Goal: Contribute content

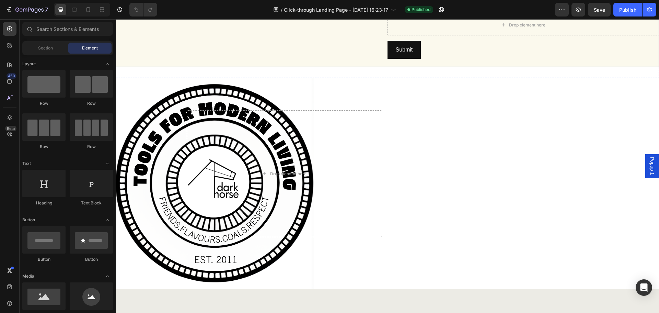
scroll to position [1064, 0]
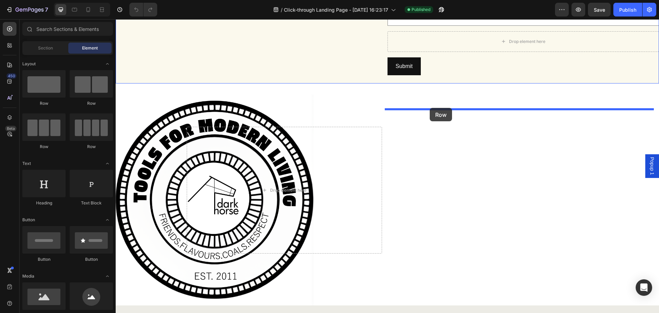
drag, startPoint x: 182, startPoint y: 110, endPoint x: 430, endPoint y: 108, distance: 247.4
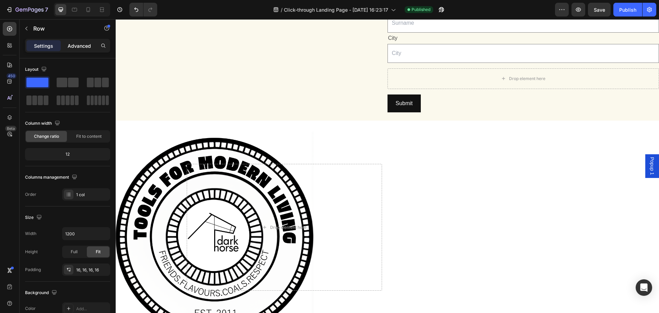
click at [81, 48] on p "Advanced" at bounding box center [79, 45] width 23 height 7
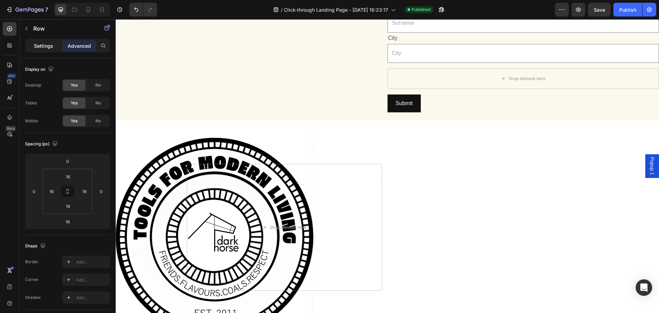
click at [53, 48] on p "Settings" at bounding box center [43, 45] width 19 height 7
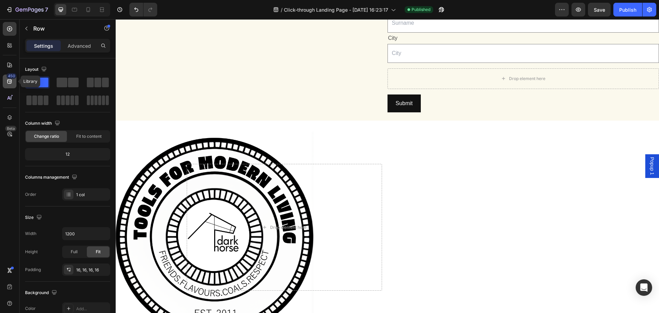
click at [8, 79] on icon at bounding box center [9, 81] width 7 height 7
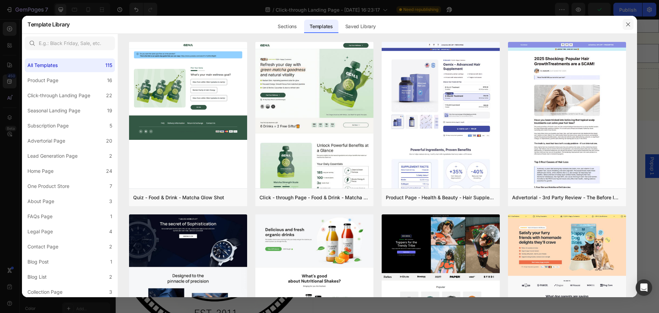
click at [629, 23] on icon "button" at bounding box center [627, 24] width 5 height 5
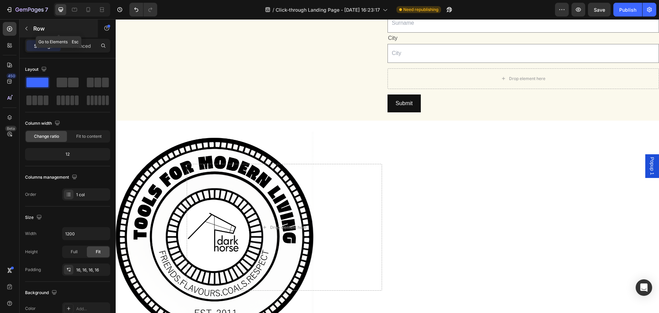
click at [27, 28] on icon "button" at bounding box center [26, 28] width 5 height 5
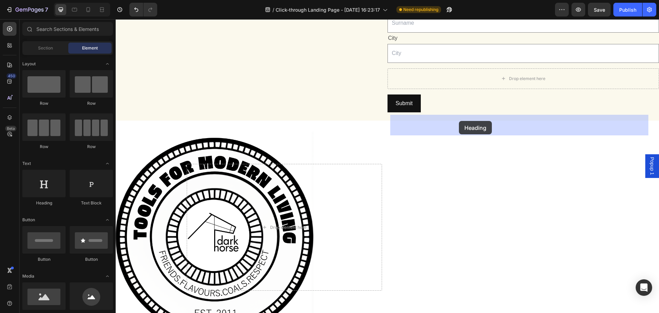
drag, startPoint x: 165, startPoint y: 201, endPoint x: 458, endPoint y: 123, distance: 303.5
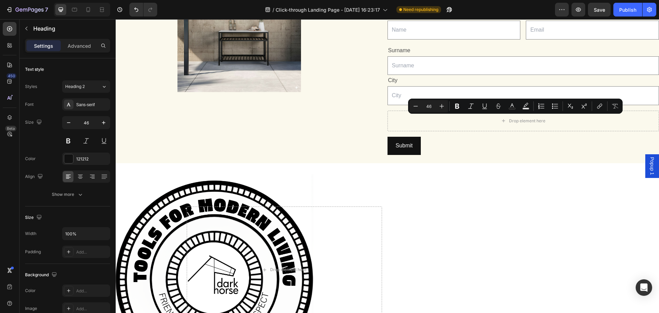
drag, startPoint x: 433, startPoint y: 170, endPoint x: 394, endPoint y: 126, distance: 58.4
click at [88, 88] on div "Heading 2" at bounding box center [79, 86] width 28 height 6
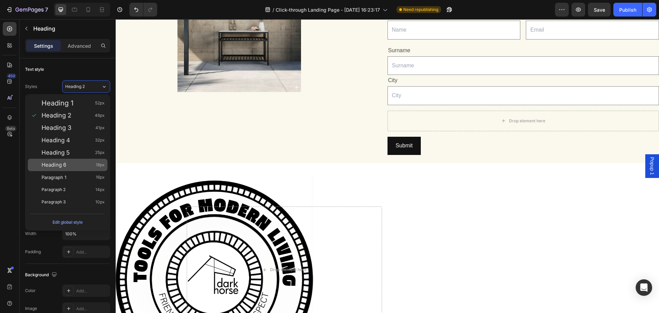
click at [73, 162] on div "Heading 6 18px" at bounding box center [73, 164] width 63 height 7
type input "18"
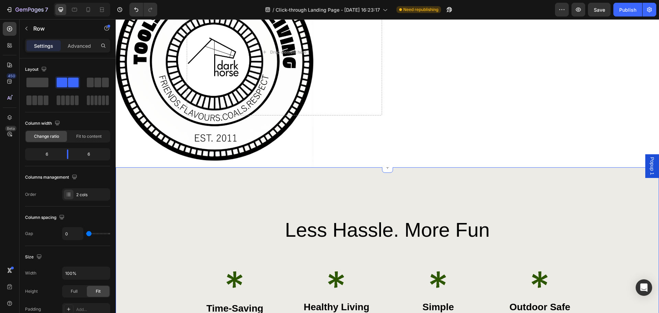
scroll to position [1338, 0]
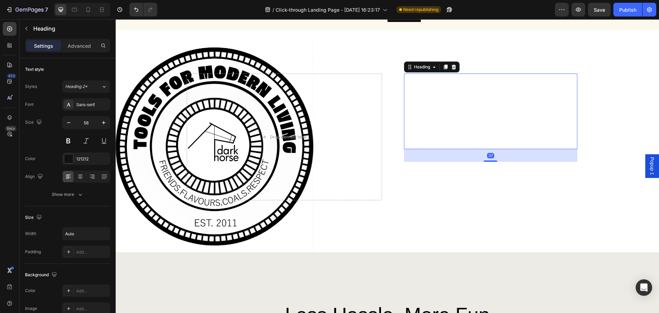
click at [504, 99] on h2 "More than just tools, it's an experience." at bounding box center [490, 111] width 173 height 76
click at [69, 160] on div at bounding box center [68, 158] width 9 height 9
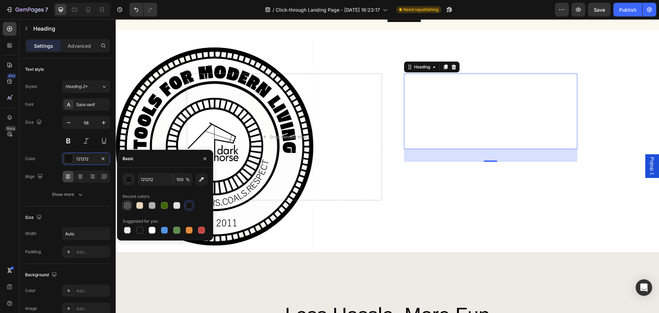
click at [128, 206] on div at bounding box center [127, 205] width 7 height 7
click at [192, 205] on div at bounding box center [189, 205] width 7 height 7
type input "121212"
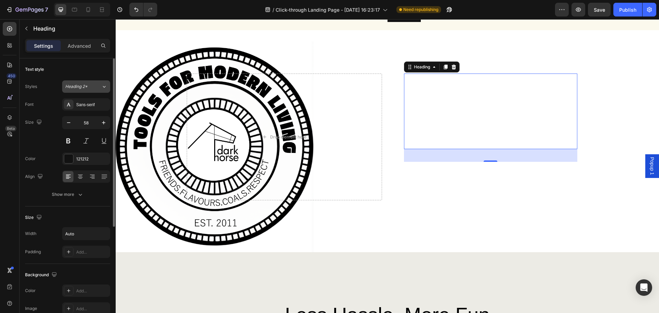
click at [105, 91] on button "Heading 2*" at bounding box center [86, 86] width 48 height 12
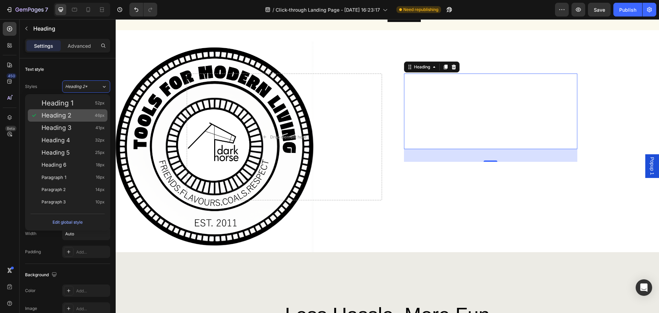
click at [55, 118] on span "Heading 2" at bounding box center [57, 115] width 30 height 7
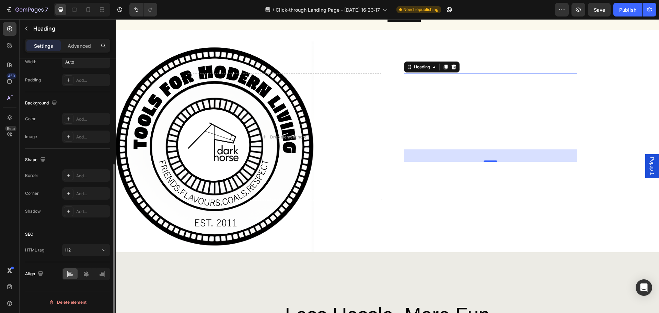
scroll to position [0, 0]
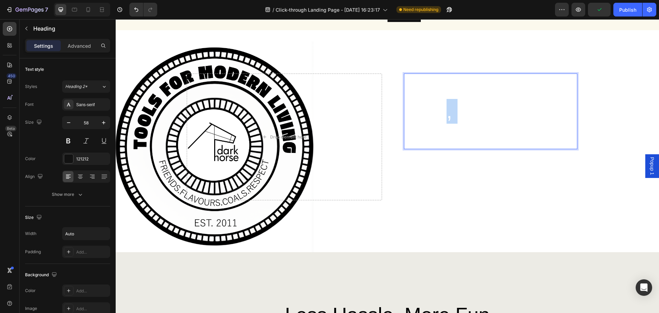
click at [442, 115] on span "More than just tools, it's an experience." at bounding box center [468, 111] width 126 height 72
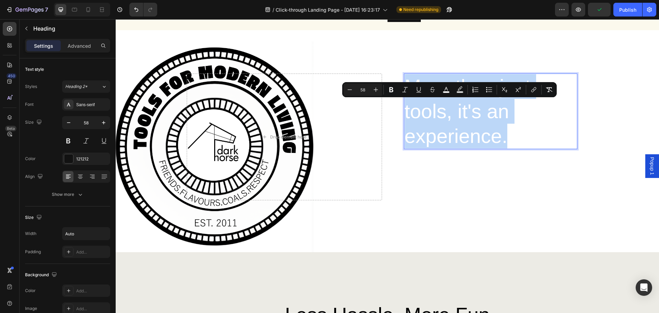
click at [442, 115] on span "More than just tools, it's an experience." at bounding box center [468, 111] width 126 height 72
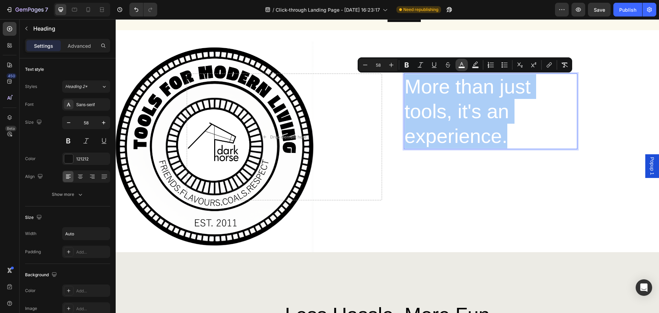
click at [459, 66] on icon "Editor contextual toolbar" at bounding box center [461, 64] width 7 height 7
type input "FFFFFF"
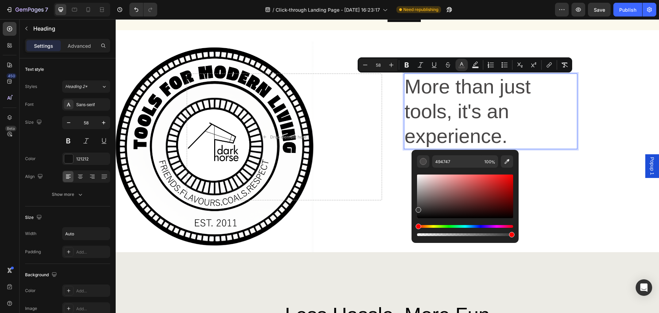
drag, startPoint x: 420, startPoint y: 205, endPoint x: 416, endPoint y: 209, distance: 5.8
click at [417, 209] on div "Editor contextual toolbar" at bounding box center [465, 196] width 96 height 44
type input "333333"
click at [394, 211] on div "More than just tools, it's an experience. Heading 37 "We create tools for fire-…" at bounding box center [388, 146] width 402 height 211
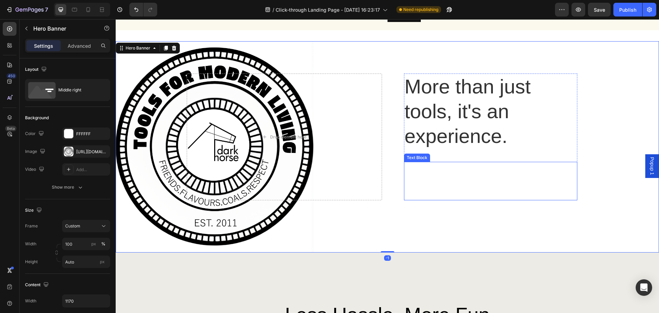
click at [447, 158] on div "⁠⁠⁠⁠⁠⁠⁠ More than just tools, it's an experience. Heading "We create tools for …" at bounding box center [490, 136] width 173 height 127
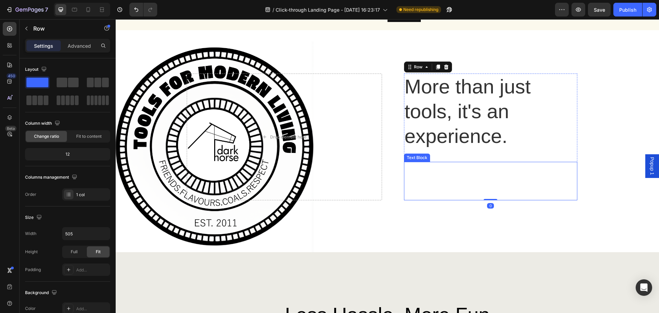
click at [455, 177] on p ""We create tools for fire-born flavor and fearless living — gear that blends cu…" at bounding box center [491, 181] width 172 height 38
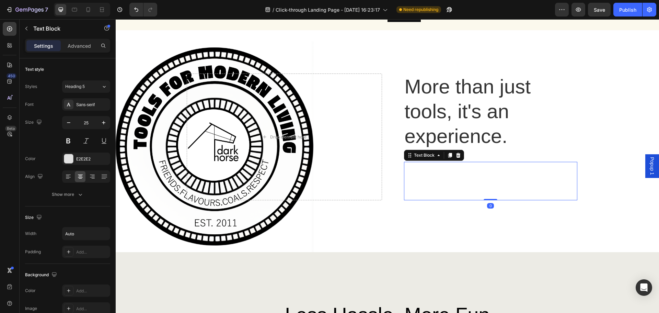
click at [455, 177] on p ""We create tools for fire-born flavor and fearless living — gear that blends cu…" at bounding box center [491, 181] width 172 height 38
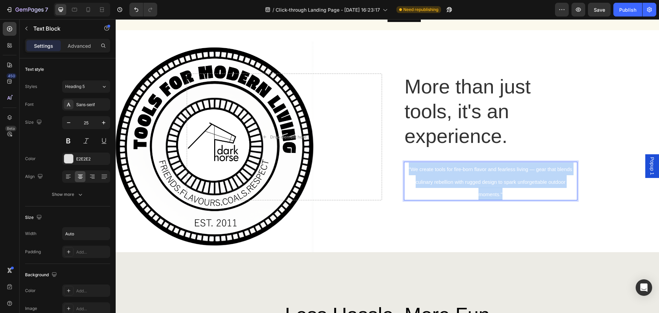
click at [455, 177] on p ""We create tools for fire-born flavor and fearless living — gear that blends cu…" at bounding box center [491, 181] width 172 height 38
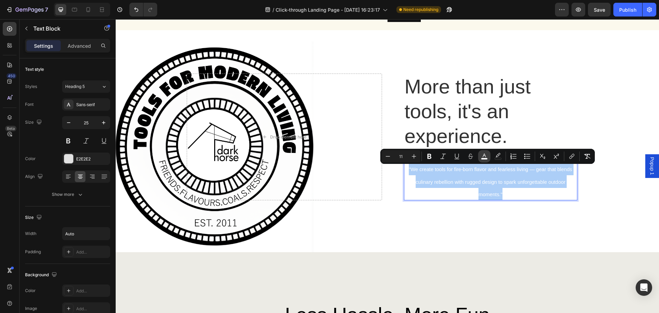
click at [480, 156] on button "color" at bounding box center [484, 156] width 12 height 12
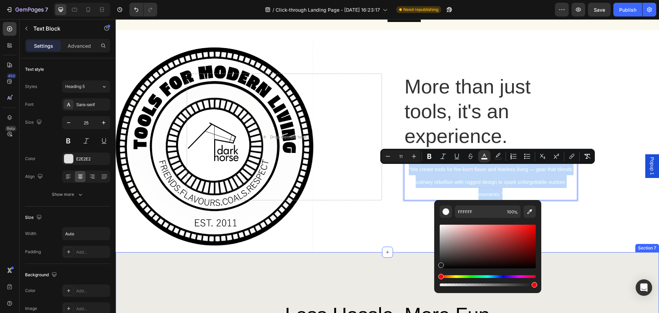
type input "191919"
drag, startPoint x: 555, startPoint y: 275, endPoint x: 431, endPoint y: 267, distance: 124.1
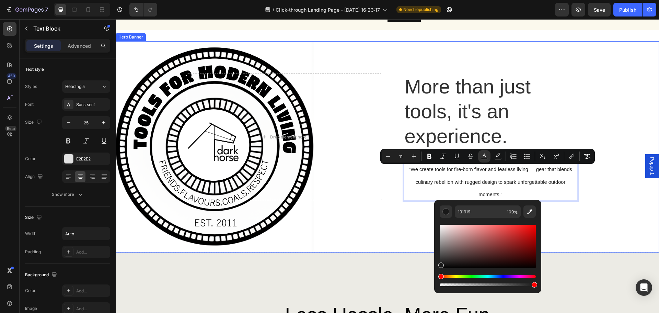
click at [401, 206] on div "⁠⁠⁠⁠⁠⁠⁠ More than just tools, it's an experience. Heading "We create tools for …" at bounding box center [388, 146] width 402 height 211
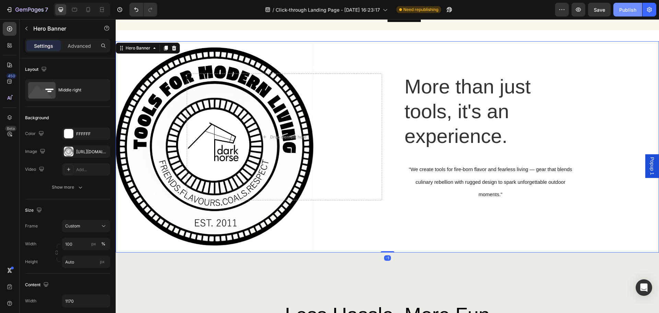
click at [626, 14] on button "Publish" at bounding box center [627, 10] width 29 height 14
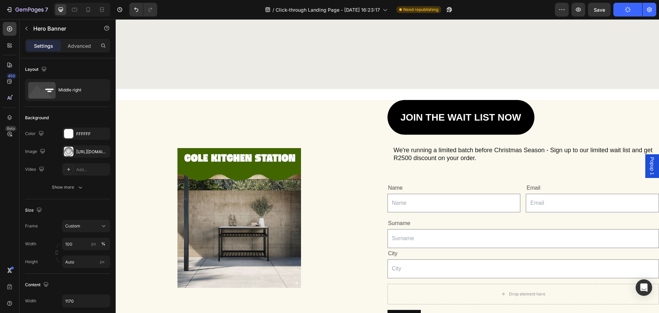
scroll to position [1030, 0]
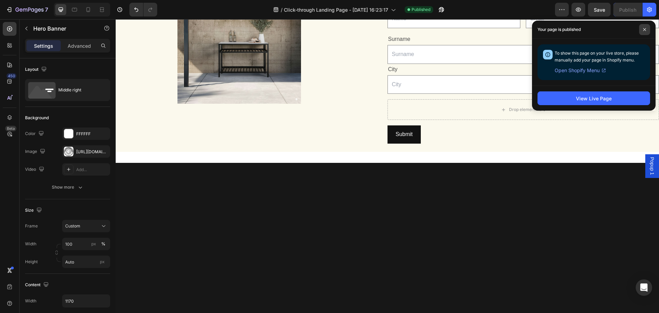
click at [644, 29] on icon at bounding box center [644, 29] width 3 height 3
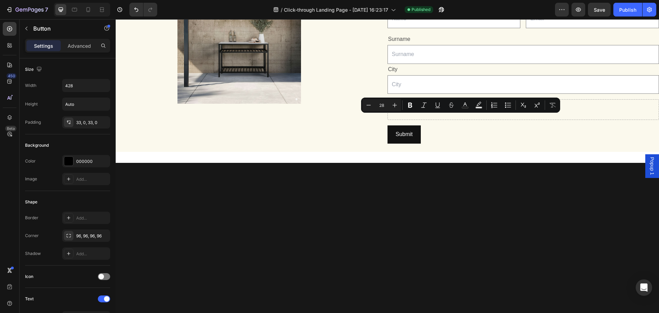
drag, startPoint x: 426, startPoint y: 121, endPoint x: 492, endPoint y: 120, distance: 65.6
drag, startPoint x: 491, startPoint y: 121, endPoint x: 423, endPoint y: 121, distance: 68.6
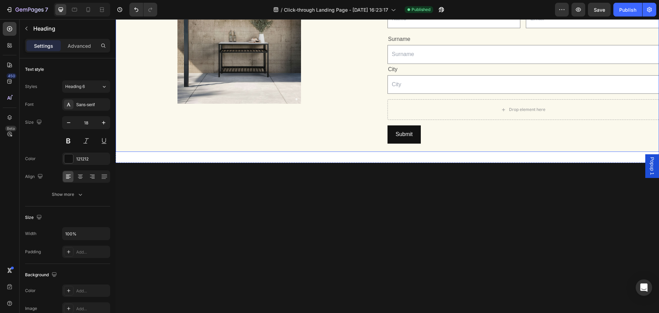
click at [360, 152] on div "Image" at bounding box center [252, 34] width 272 height 236
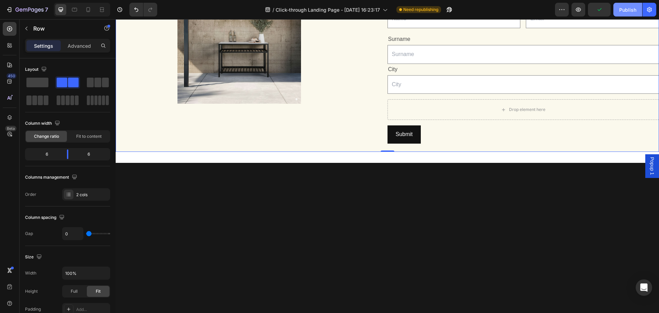
click at [623, 11] on div "Publish" at bounding box center [627, 9] width 17 height 7
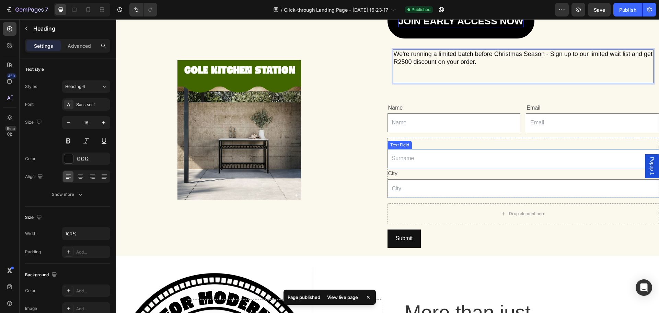
scroll to position [1133, 0]
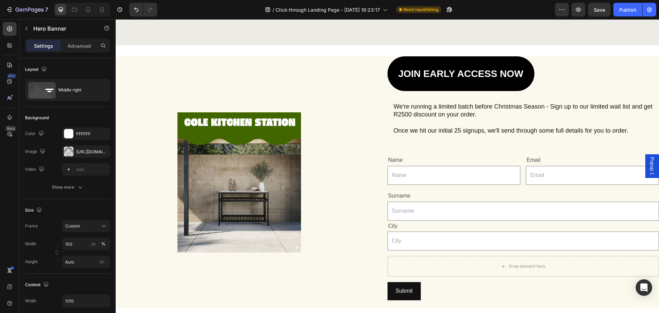
scroll to position [892, 0]
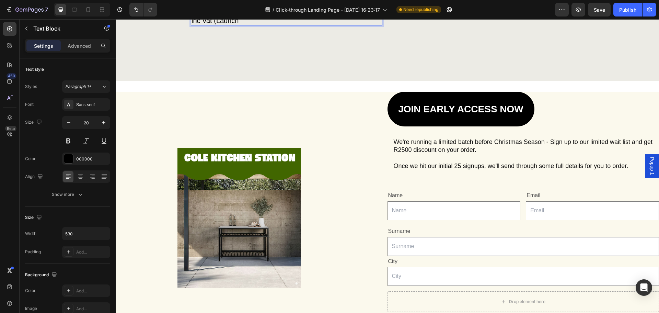
scroll to position [878, 0]
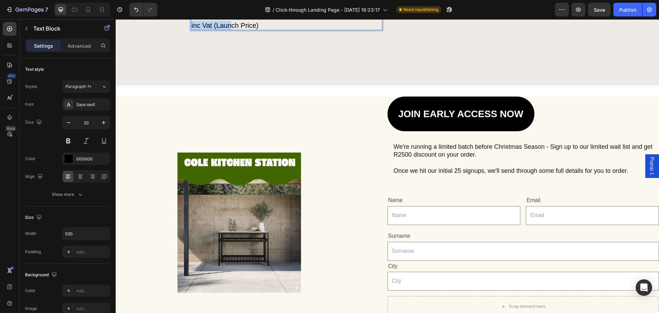
drag, startPoint x: 344, startPoint y: 95, endPoint x: 346, endPoint y: 103, distance: 7.5
click at [346, 30] on p "Add Cole to your outdoor setup for R14500 inc Vat (Launch Price)" at bounding box center [281, 20] width 181 height 19
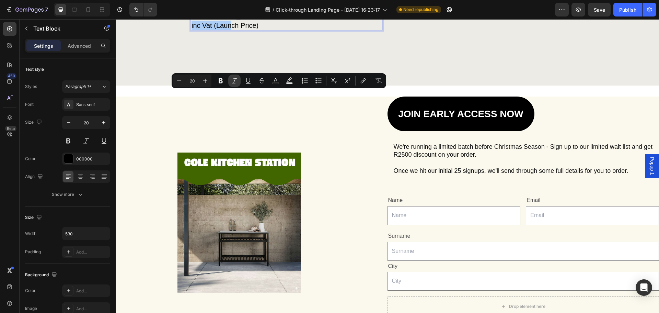
click at [236, 83] on icon "Editor contextual toolbar" at bounding box center [234, 80] width 7 height 7
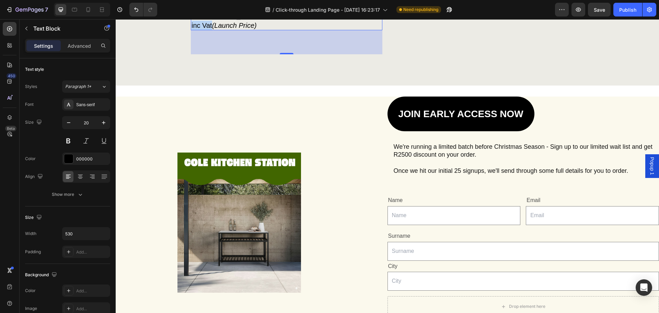
click at [248, 30] on p "Add [PERSON_NAME] to your outdoor setup for R14500 inc Vat (Launch Price)" at bounding box center [281, 20] width 181 height 19
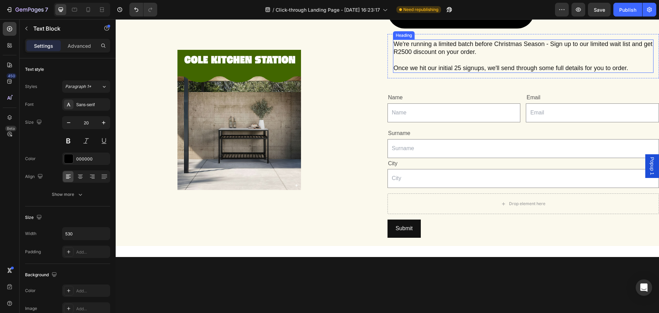
scroll to position [981, 0]
click at [415, 73] on h2 "We're running a limited batch before Christmas Season - Sign up to our limited …" at bounding box center [523, 56] width 261 height 34
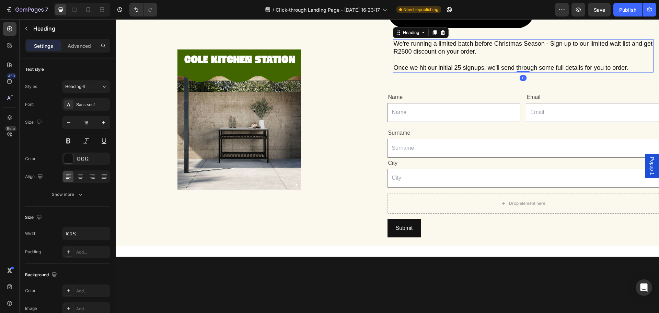
click at [410, 73] on h2 "We're running a limited batch before Christmas Season - Sign up to our limited …" at bounding box center [523, 56] width 261 height 34
click at [410, 72] on p "We're running a limited batch before Christmas Season - Sign up to our limited …" at bounding box center [523, 56] width 259 height 32
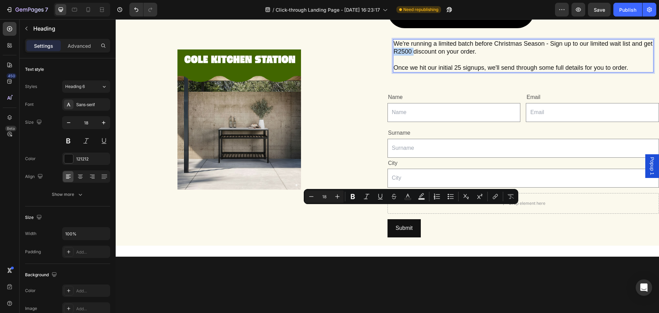
click at [411, 72] on p "We're running a limited batch before Christmas Season - Sign up to our limited …" at bounding box center [523, 56] width 259 height 32
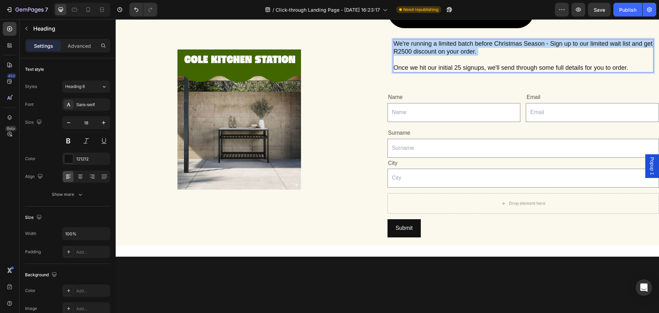
click at [411, 72] on p "We're running a limited batch before Christmas Season - Sign up to our limited …" at bounding box center [523, 56] width 259 height 32
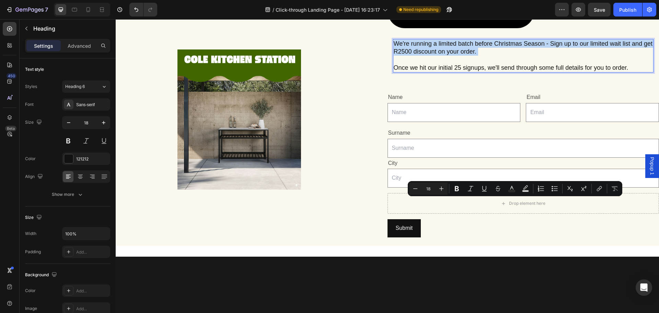
click at [411, 72] on p "We're running a limited batch before Christmas Season - Sign up to our limited …" at bounding box center [523, 56] width 259 height 32
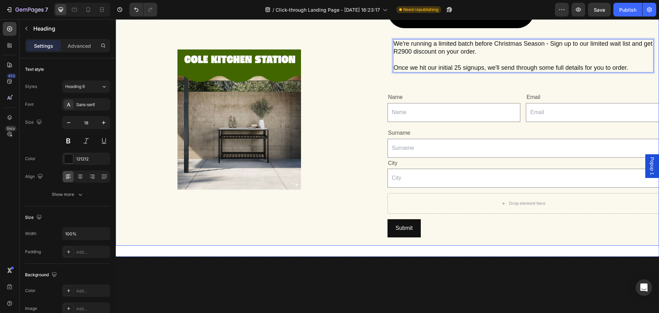
click at [365, 174] on div "Image" at bounding box center [252, 119] width 272 height 252
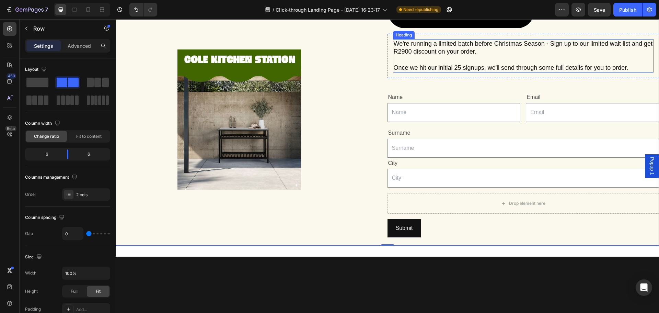
scroll to position [1015, 0]
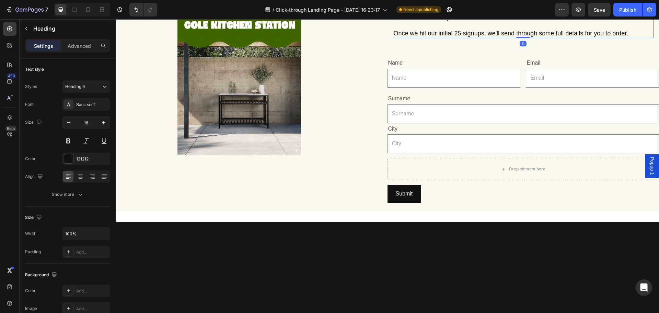
click at [566, 38] on p "We're running a limited batch before Christmas Season - Sign up to our limited …" at bounding box center [523, 21] width 259 height 32
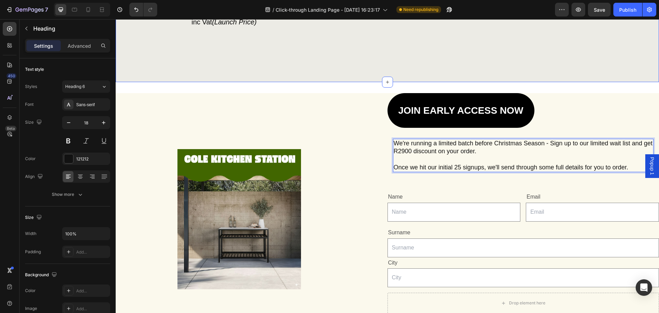
scroll to position [878, 0]
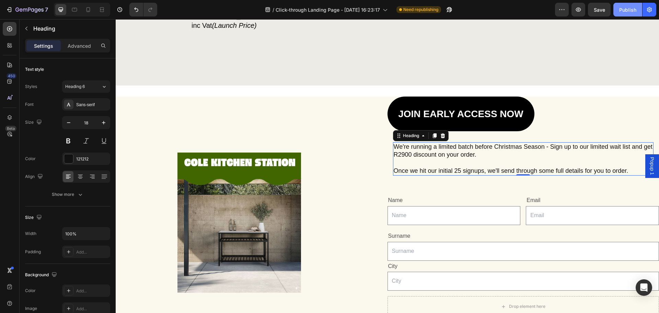
click at [622, 11] on div "Publish" at bounding box center [627, 9] width 17 height 7
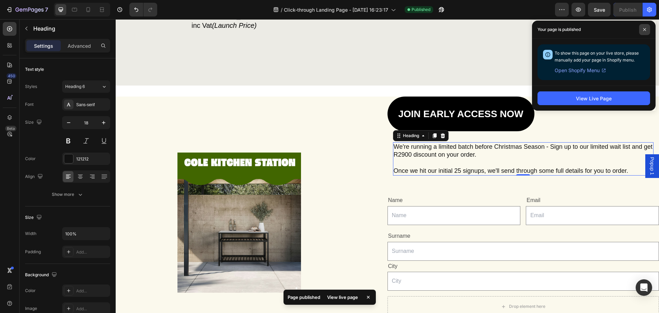
click at [645, 29] on icon at bounding box center [644, 29] width 3 height 3
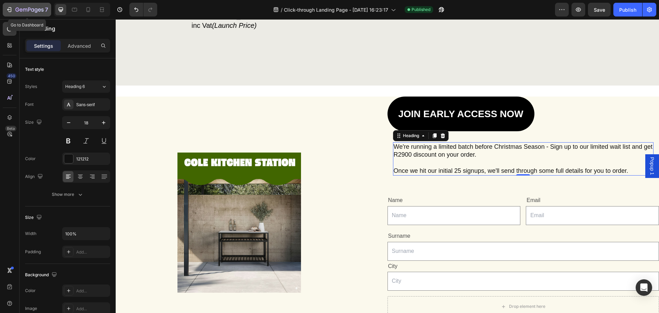
click at [9, 10] on icon "button" at bounding box center [9, 9] width 7 height 7
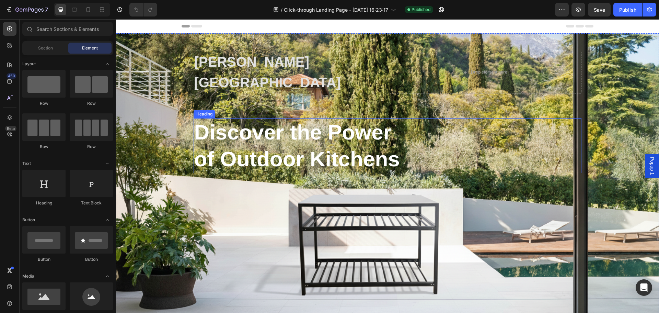
click at [208, 118] on h2 "Discover the Power of Outdoor Kitchens" at bounding box center [300, 145] width 212 height 55
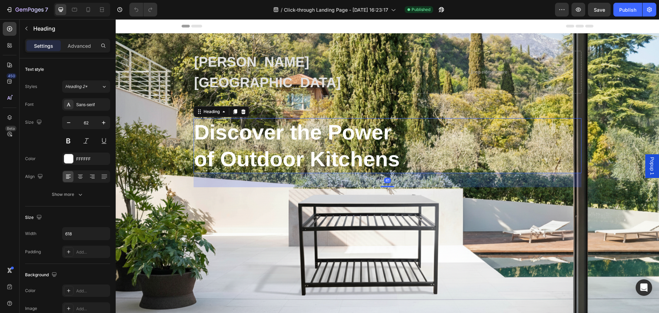
click at [195, 118] on h2 "Discover the Power of Outdoor Kitchens" at bounding box center [300, 145] width 212 height 55
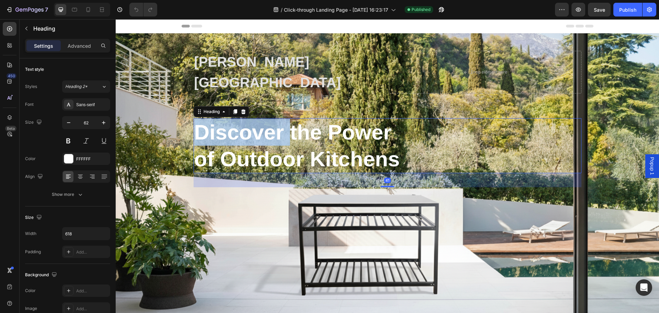
click at [195, 119] on p "Discover the Power of Outdoor Kitchens" at bounding box center [299, 146] width 211 height 54
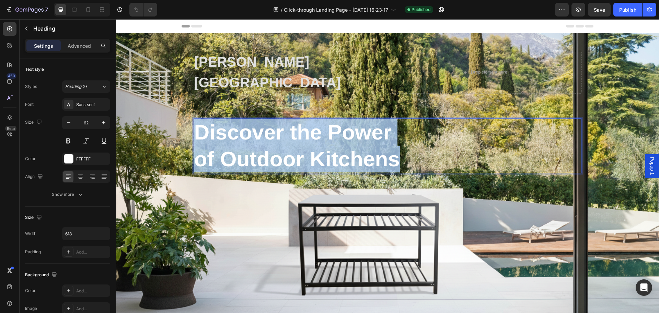
click at [195, 119] on p "Discover the Power of Outdoor Kitchens" at bounding box center [299, 146] width 211 height 54
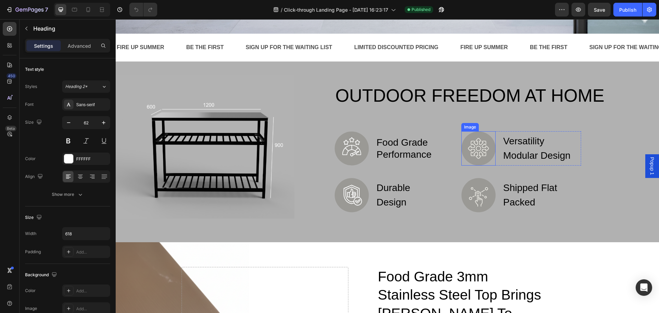
scroll to position [378, 0]
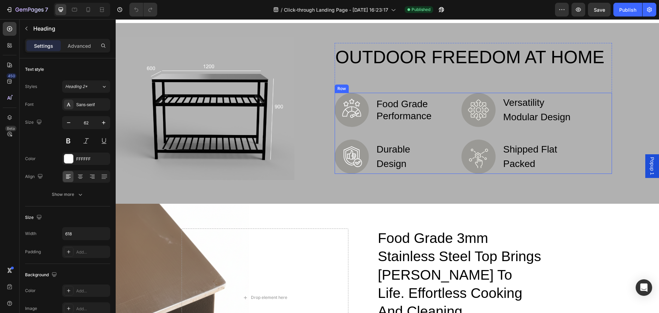
type input "16"
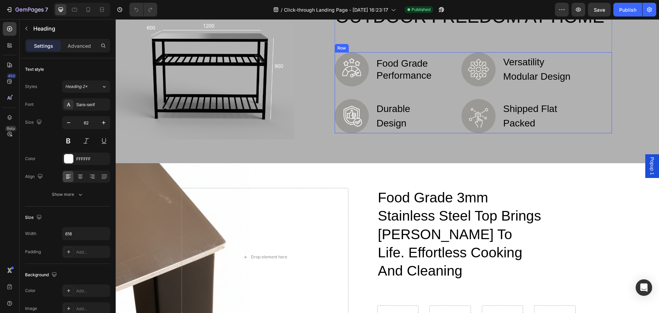
scroll to position [480, 0]
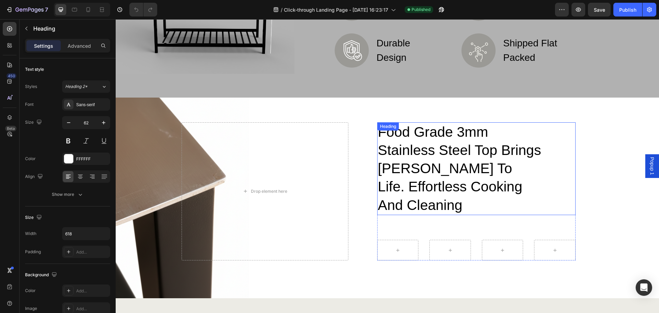
click at [386, 141] on span "food grade 3mm stainless steel top brings [PERSON_NAME] to life. effortless coo…" at bounding box center [459, 168] width 163 height 89
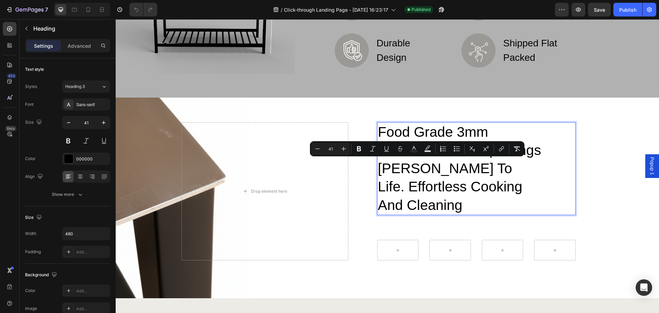
click at [510, 186] on span "food grade 3mm stainless steel top brings [PERSON_NAME] to life. effortless coo…" at bounding box center [459, 168] width 163 height 89
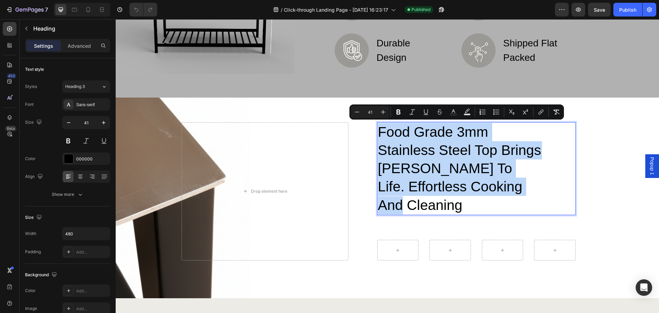
drag, startPoint x: 521, startPoint y: 187, endPoint x: 375, endPoint y: 131, distance: 156.0
click at [378, 131] on p "food grade 3mm stainless steel top brings [PERSON_NAME] to life. effortless coo…" at bounding box center [459, 168] width 163 height 91
copy span "food grade 3mm stainless steel top brings [PERSON_NAME] to life. effortless coo…"
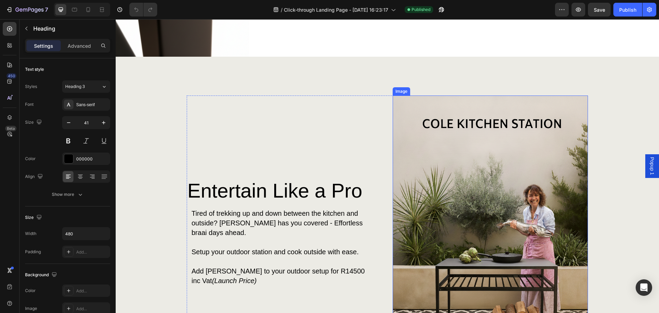
scroll to position [721, 0]
click at [241, 177] on h2 "Entertain Like a Pro" at bounding box center [285, 189] width 196 height 31
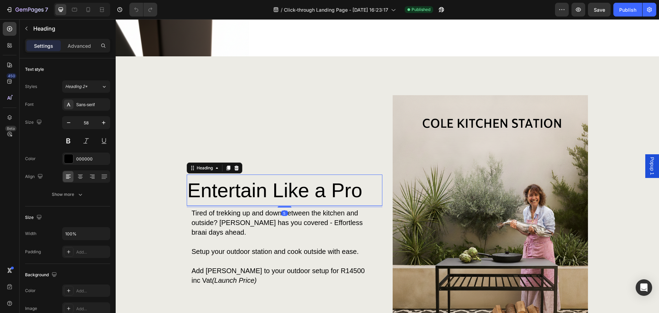
click at [241, 177] on h2 "Entertain Like a Pro" at bounding box center [285, 189] width 196 height 31
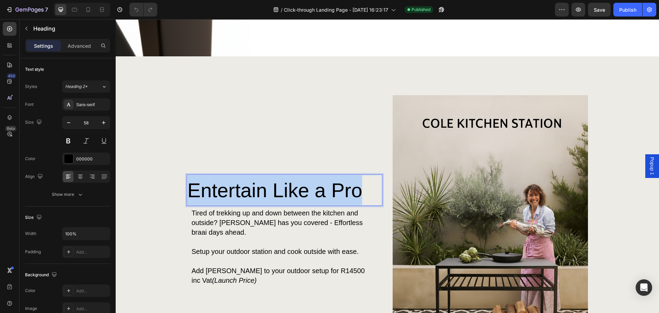
click at [241, 177] on p "Entertain Like a Pro" at bounding box center [284, 190] width 194 height 30
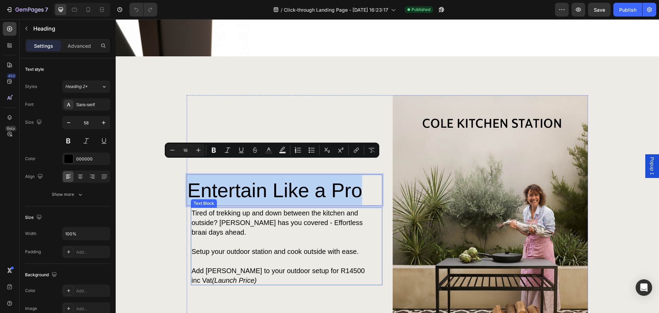
click at [191, 208] on p "Tired of trekking up and down between the kitchen and outside? [PERSON_NAME] ha…" at bounding box center [281, 222] width 181 height 29
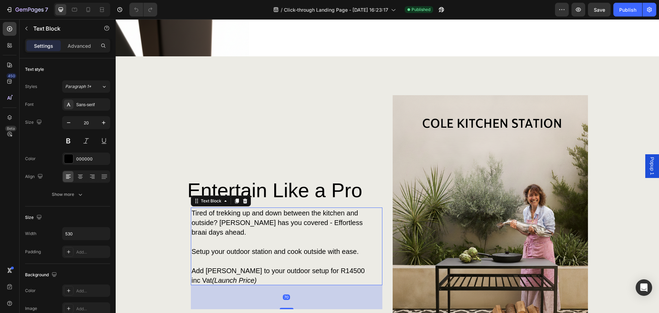
click at [197, 208] on p "Tired of trekking up and down between the kitchen and outside? [PERSON_NAME] ha…" at bounding box center [281, 222] width 181 height 29
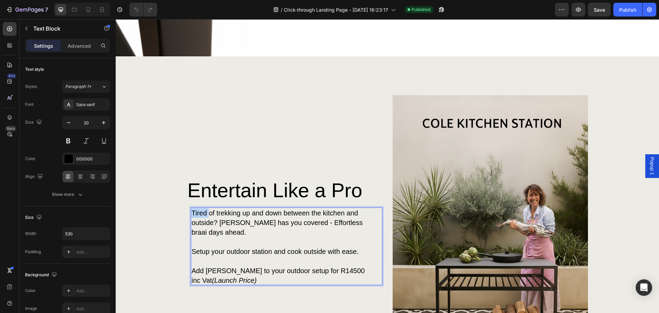
click at [197, 208] on p "Tired of trekking up and down between the kitchen and outside? [PERSON_NAME] ha…" at bounding box center [281, 222] width 181 height 29
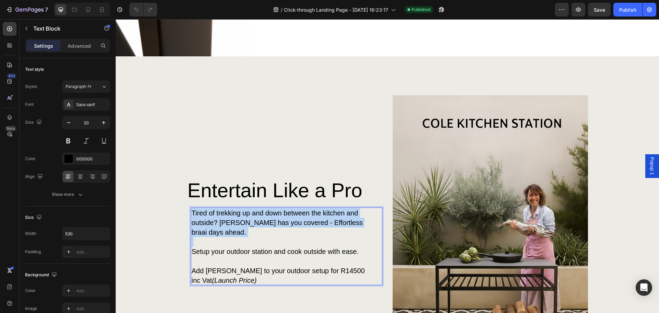
click at [197, 208] on p "Tired of trekking up and down between the kitchen and outside? [PERSON_NAME] ha…" at bounding box center [281, 222] width 181 height 29
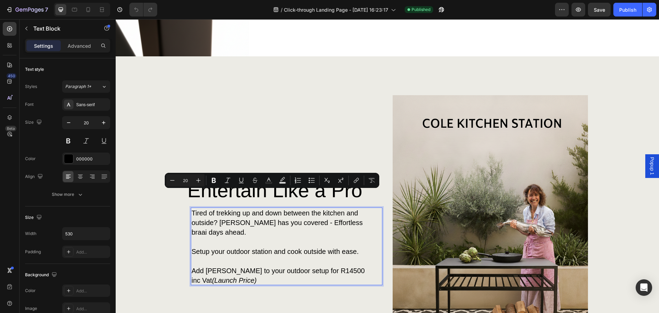
click at [229, 266] on p "Add [PERSON_NAME] to your outdoor setup for R14500 inc Vat (Launch Price)" at bounding box center [281, 275] width 181 height 19
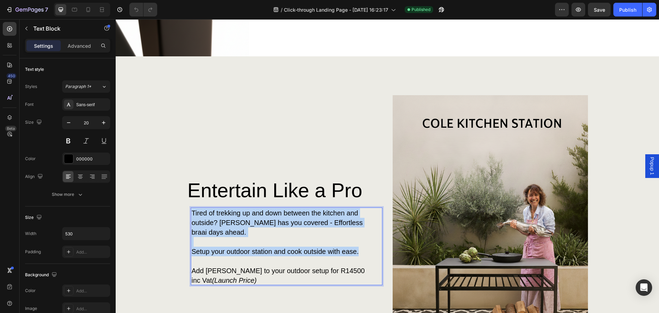
drag, startPoint x: 325, startPoint y: 233, endPoint x: 189, endPoint y: 196, distance: 140.2
click at [191, 207] on div "Tired of trekking up and down between the kitchen and outside? [PERSON_NAME] ha…" at bounding box center [282, 246] width 182 height 78
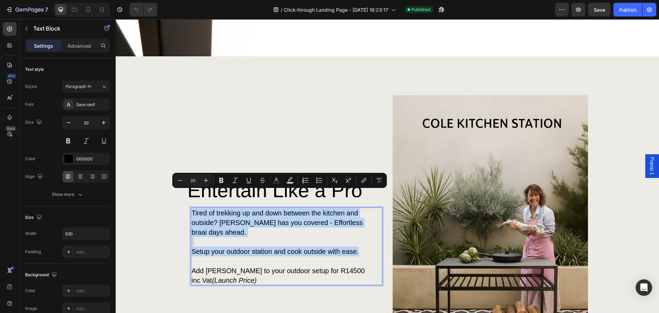
copy div "Tired of trekking up and down between the kitchen and outside? [PERSON_NAME] ha…"
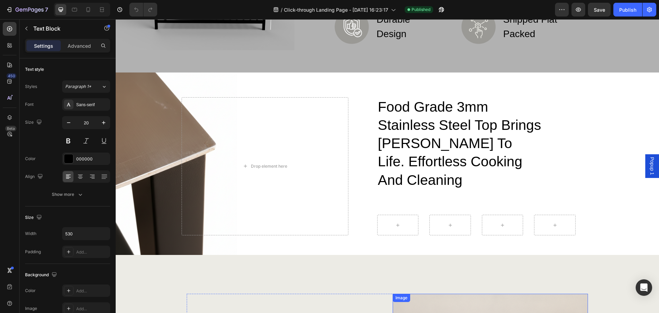
type input "16"
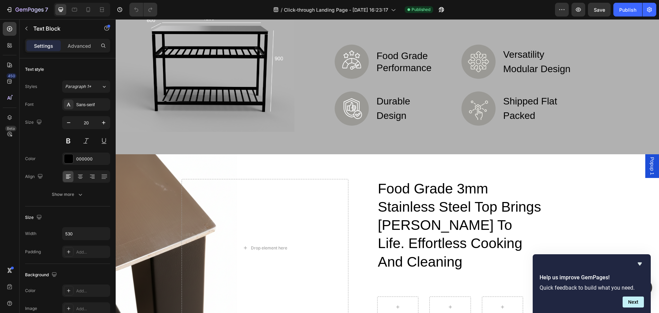
scroll to position [309, 0]
